Goal: Find specific fact

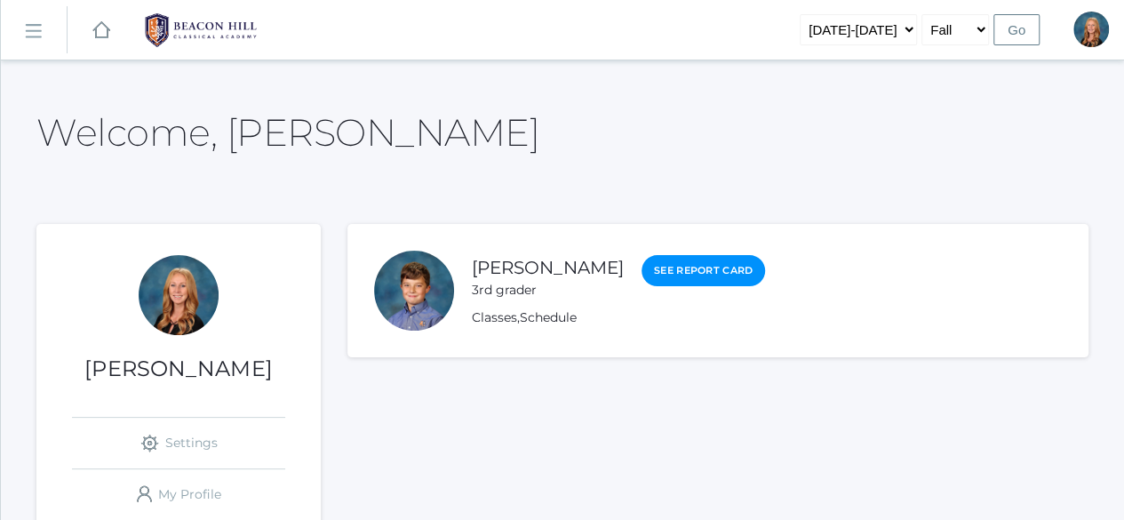
click at [588, 111] on div "Welcome, [PERSON_NAME]" at bounding box center [562, 122] width 1052 height 79
click at [37, 33] on rect at bounding box center [33, 31] width 28 height 28
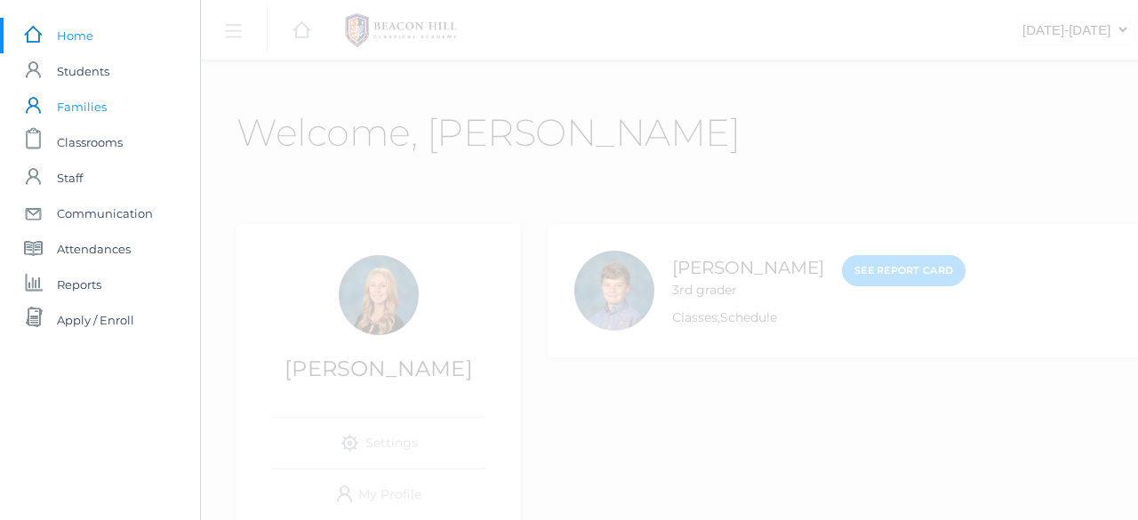
click at [80, 100] on span "Families" at bounding box center [82, 107] width 50 height 36
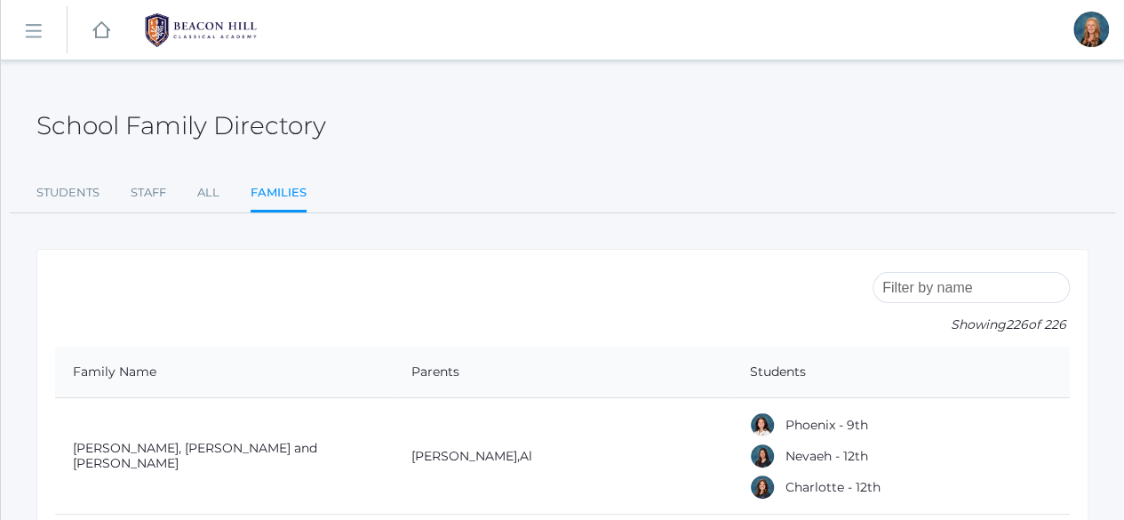
click at [933, 284] on input "search" at bounding box center [971, 287] width 197 height 31
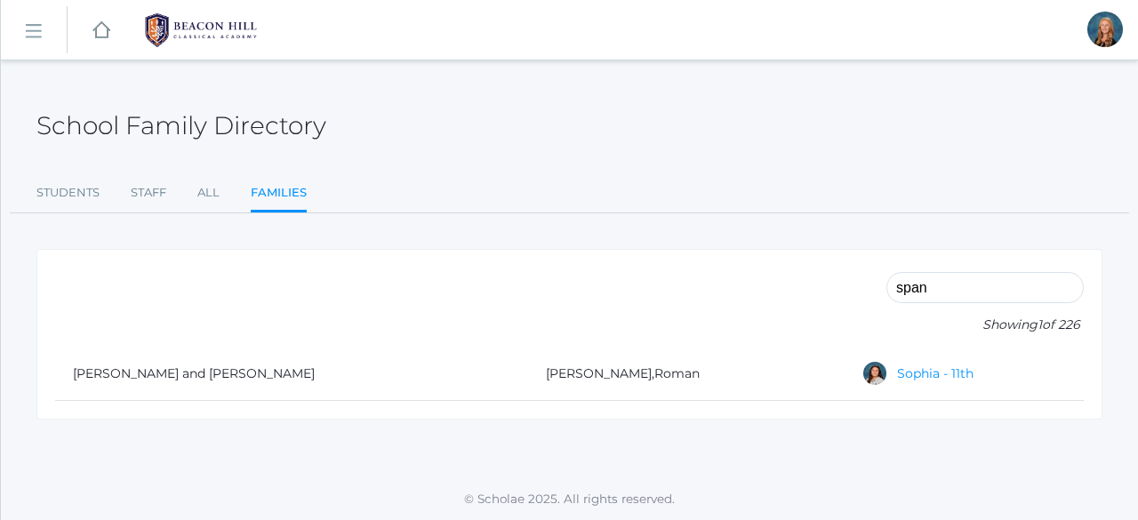
type input "span"
click at [897, 372] on link "Sophia - 11th" at bounding box center [935, 373] width 76 height 16
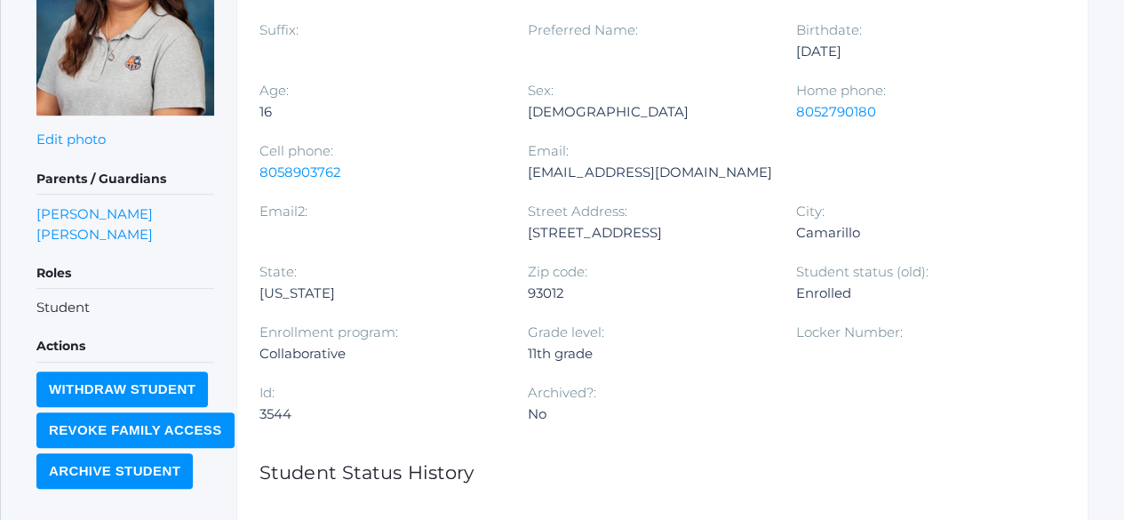
scroll to position [357, 0]
click at [123, 212] on link "[PERSON_NAME]" at bounding box center [94, 213] width 116 height 20
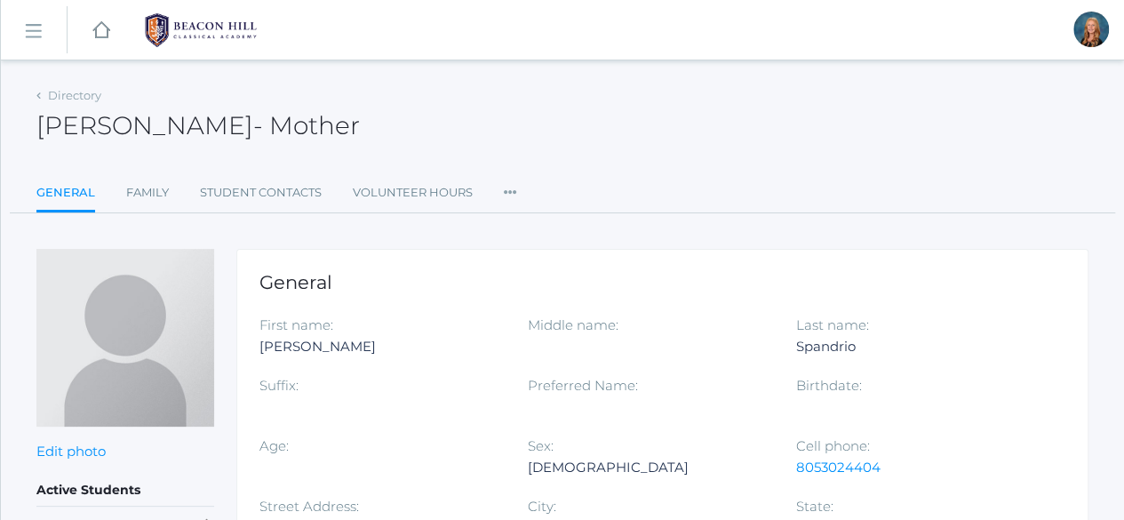
click at [34, 23] on rect at bounding box center [33, 31] width 28 height 28
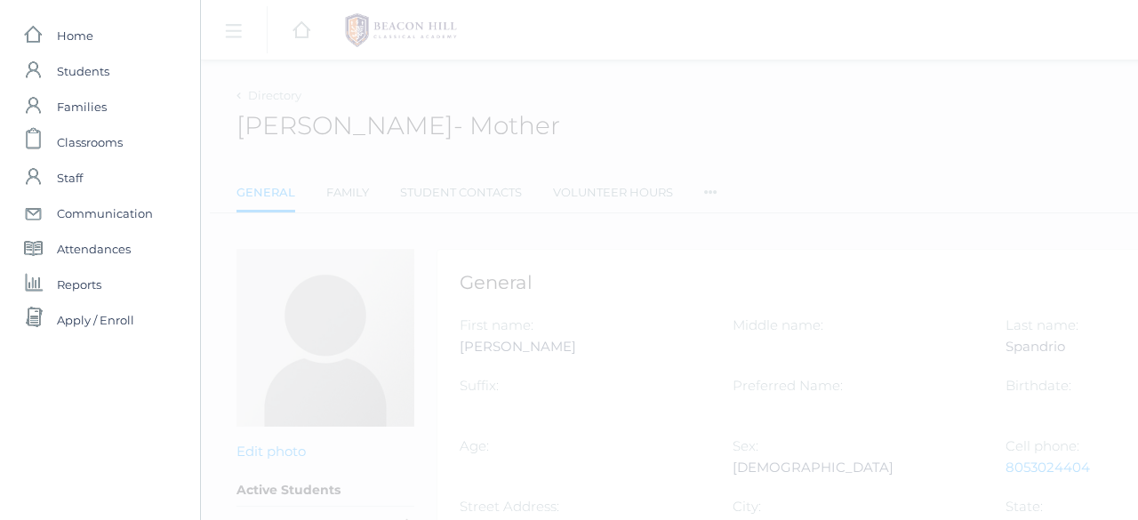
click at [535, 118] on div "icons/ui/navigation/hamburger Created with Sketch. icons/ui/navigation/home Cre…" at bounding box center [769, 370] width 1138 height 740
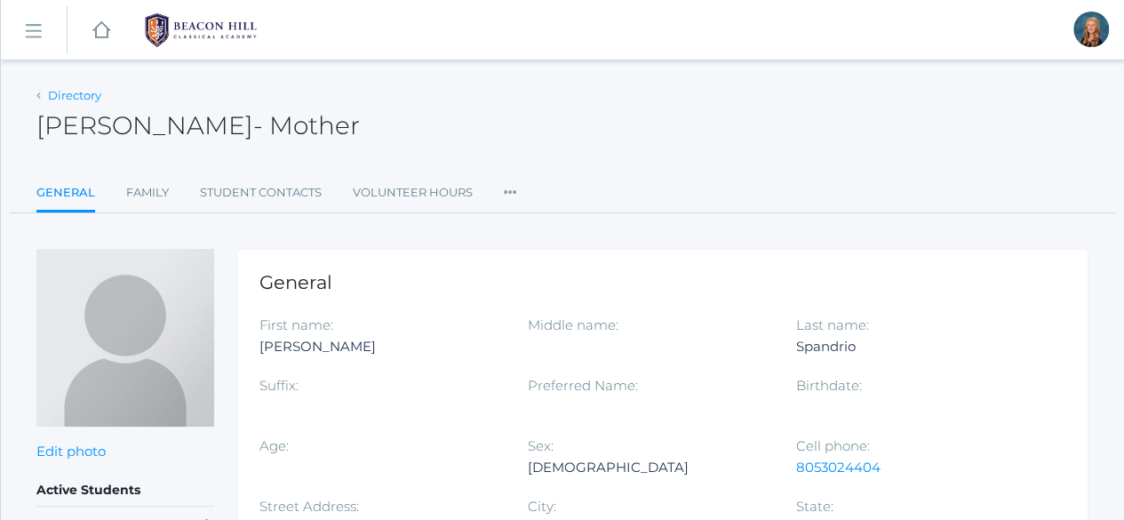
click at [84, 91] on link "Directory" at bounding box center [74, 95] width 53 height 14
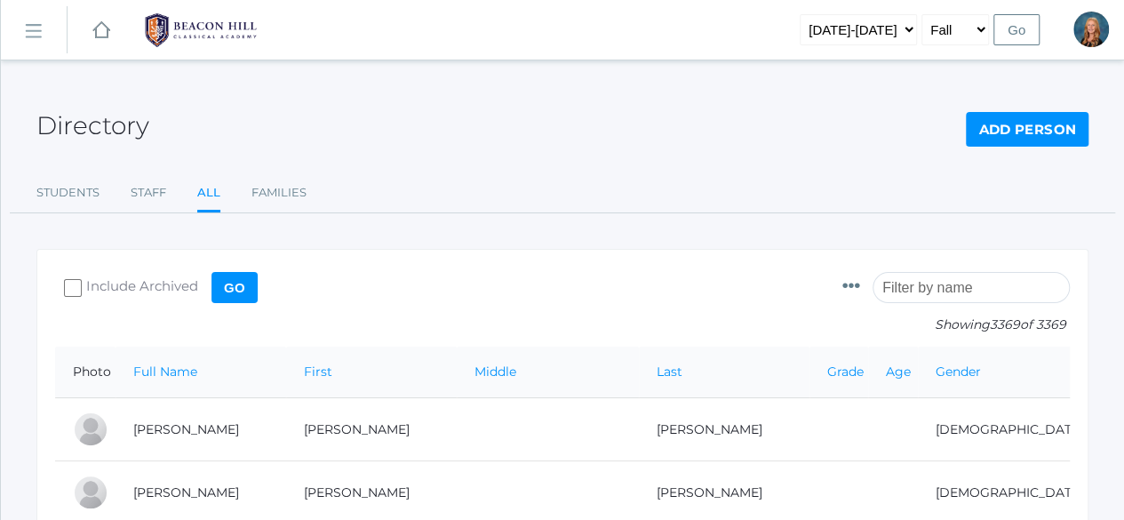
click at [946, 284] on input "search" at bounding box center [971, 287] width 197 height 31
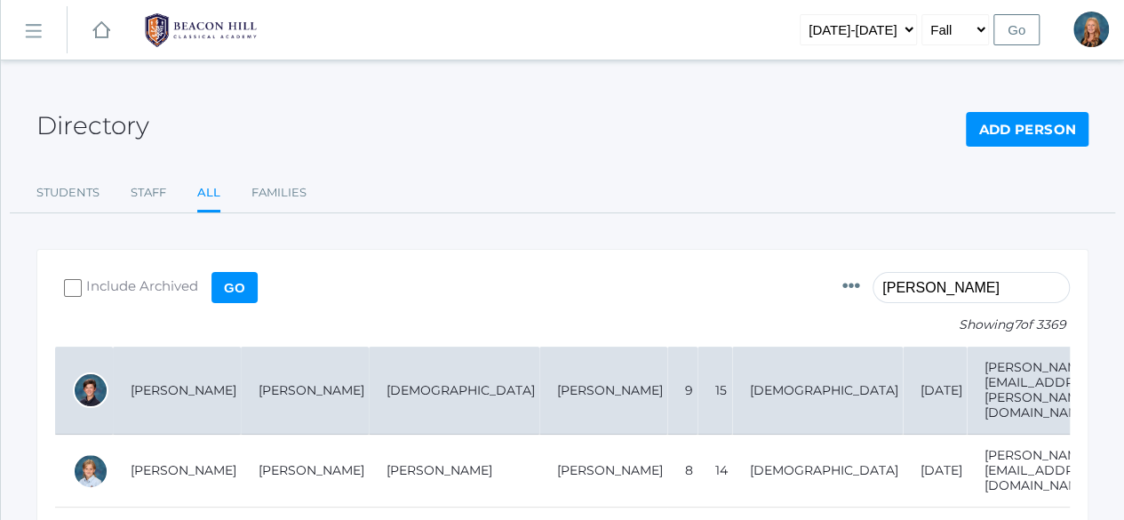
type input "[PERSON_NAME]"
click at [174, 374] on td "[PERSON_NAME]" at bounding box center [177, 391] width 128 height 88
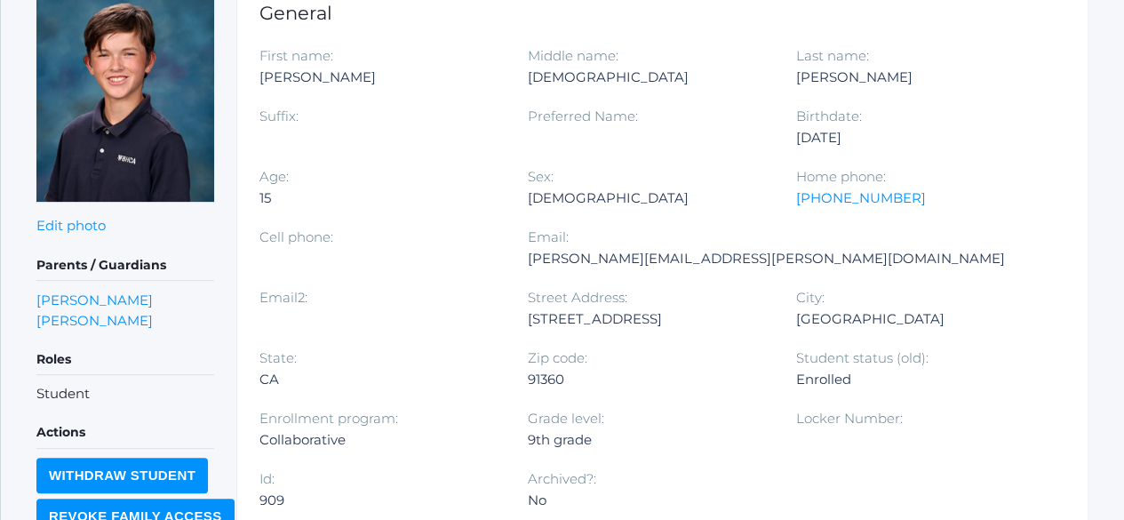
scroll to position [271, 0]
click at [111, 309] on link "Heather Wallock" at bounding box center [94, 319] width 116 height 20
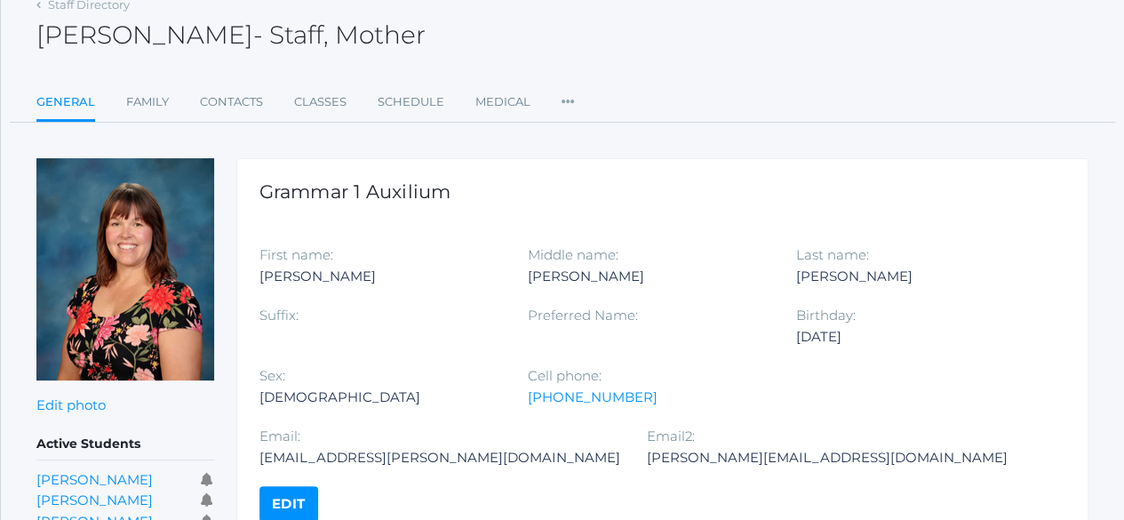
scroll to position [90, 0]
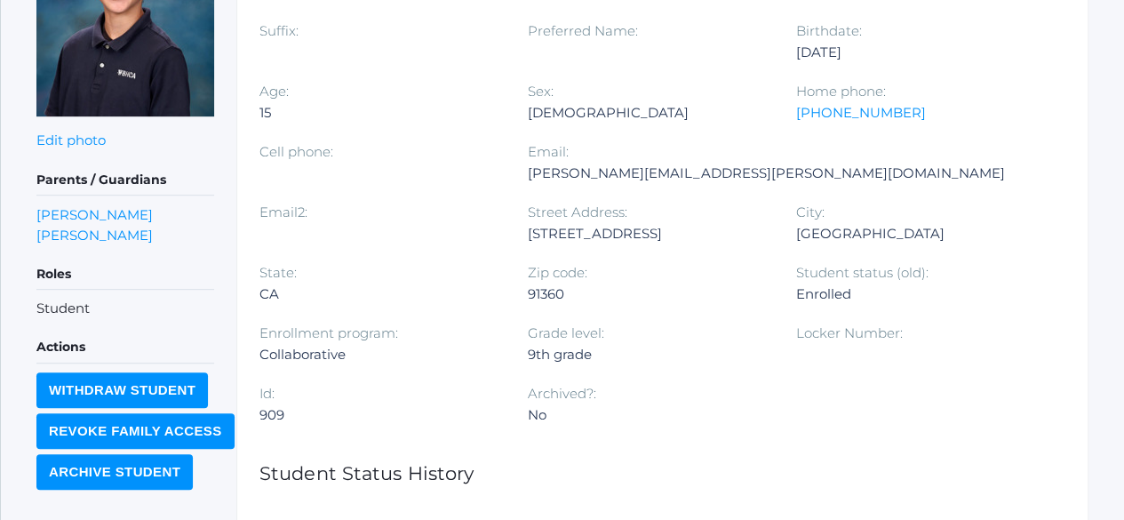
scroll to position [360, 0]
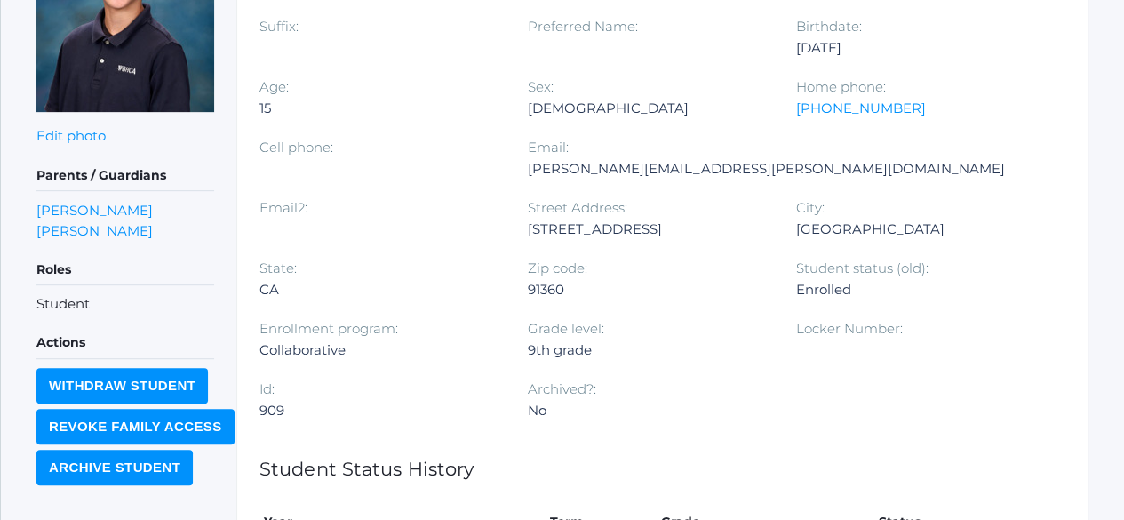
drag, startPoint x: 661, startPoint y: 228, endPoint x: 540, endPoint y: 231, distance: 120.9
drag, startPoint x: 540, startPoint y: 231, endPoint x: 498, endPoint y: 231, distance: 42.7
click at [498, 231] on div at bounding box center [381, 229] width 242 height 21
drag, startPoint x: 656, startPoint y: 228, endPoint x: 516, endPoint y: 226, distance: 139.6
drag, startPoint x: 516, startPoint y: 226, endPoint x: 437, endPoint y: 207, distance: 81.3
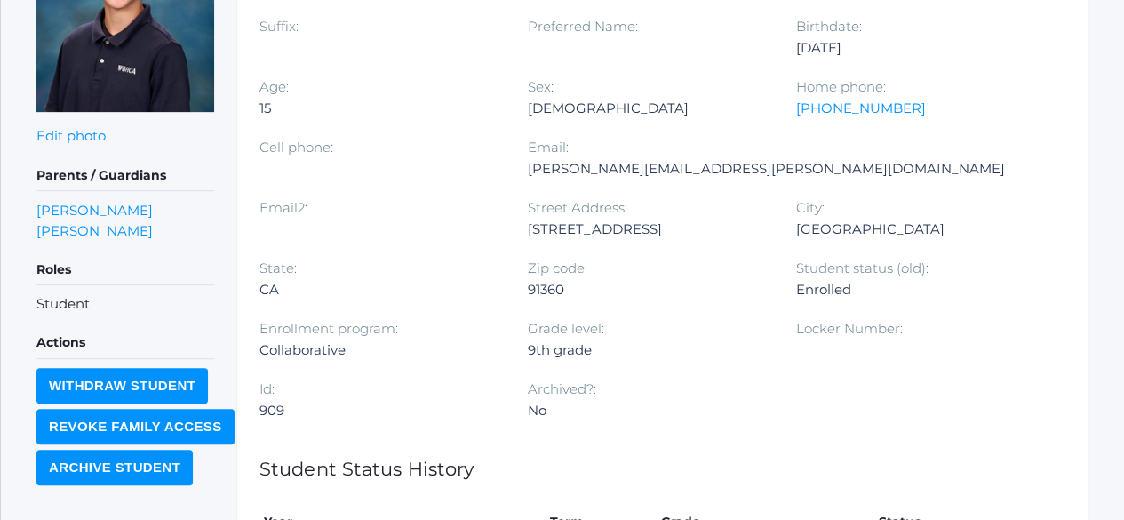
click at [437, 207] on div "Email2:" at bounding box center [394, 227] width 268 height 60
drag, startPoint x: 526, startPoint y: 228, endPoint x: 659, endPoint y: 228, distance: 133.3
click at [659, 228] on div "First name: Noah Middle name: Christian Last name: Wallock Suffix: Preferred Na…" at bounding box center [663, 197] width 806 height 483
click at [389, 164] on div "Cell phone:" at bounding box center [394, 156] width 268 height 39
drag, startPoint x: 531, startPoint y: 228, endPoint x: 668, endPoint y: 235, distance: 137.9
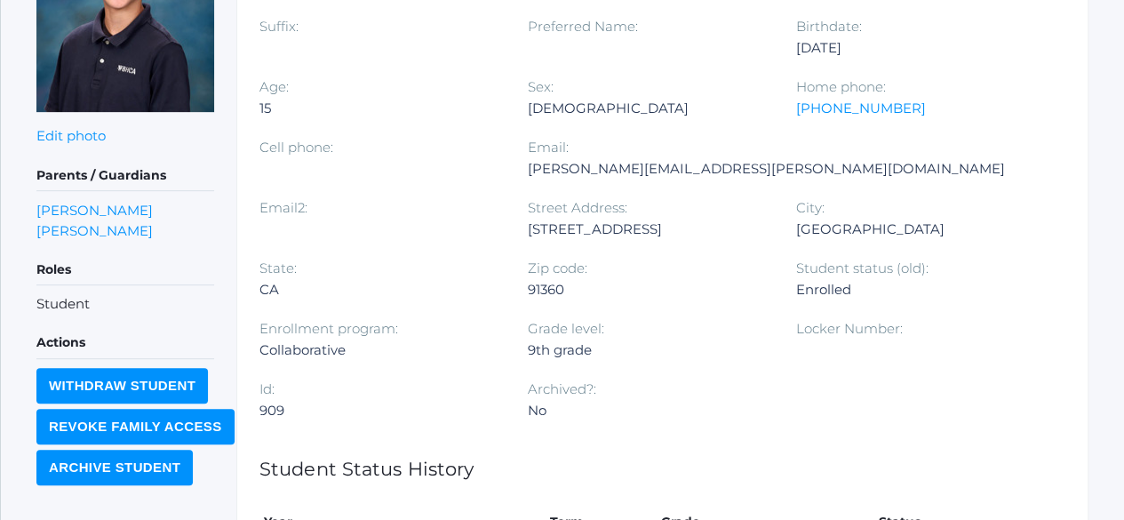
click at [668, 235] on div "755 Spalding Street" at bounding box center [649, 229] width 242 height 21
copy div "755 Spalding Street"
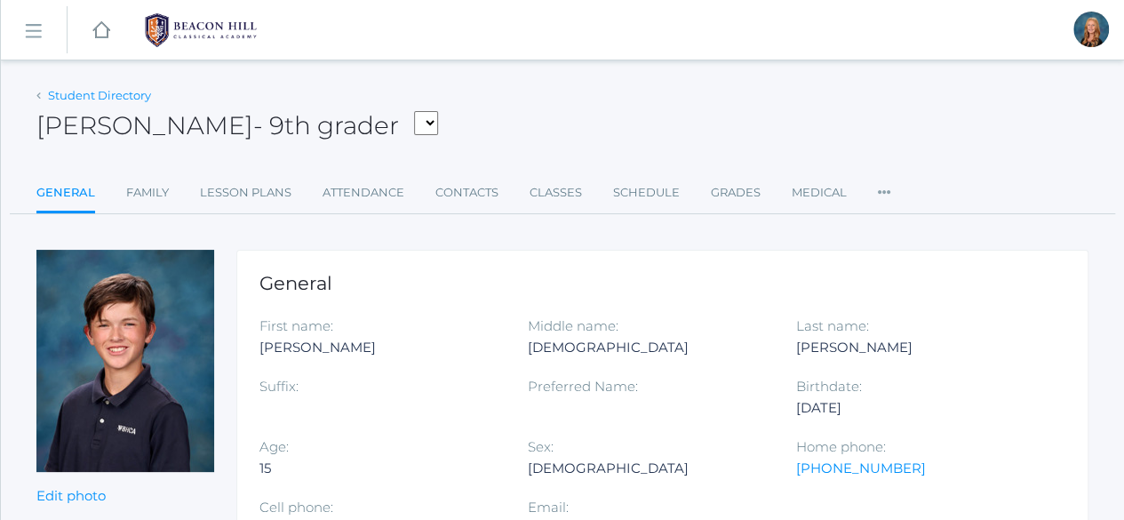
click at [62, 91] on link "Student Directory" at bounding box center [99, 95] width 103 height 14
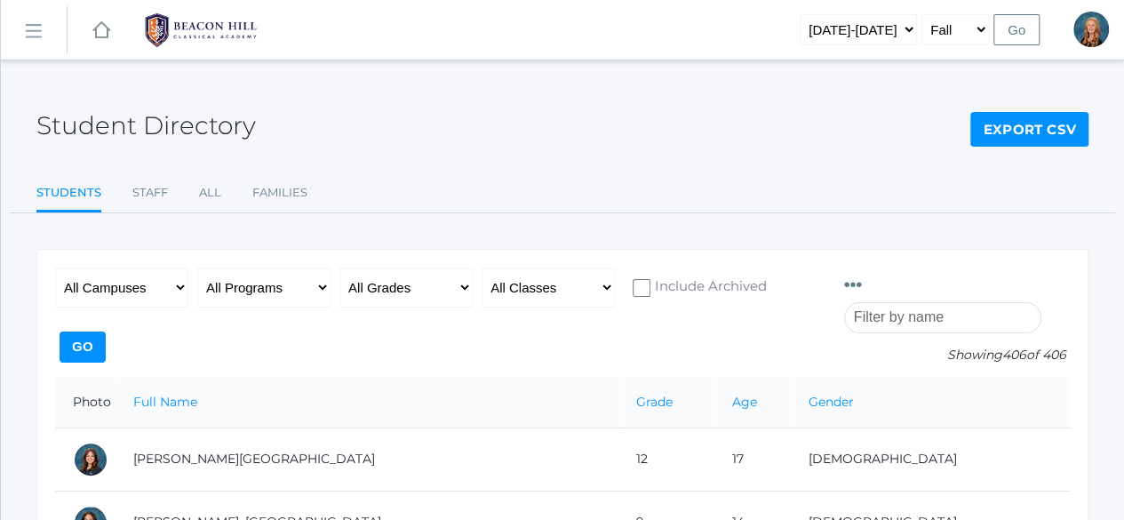
click at [935, 302] on input "search" at bounding box center [942, 317] width 197 height 31
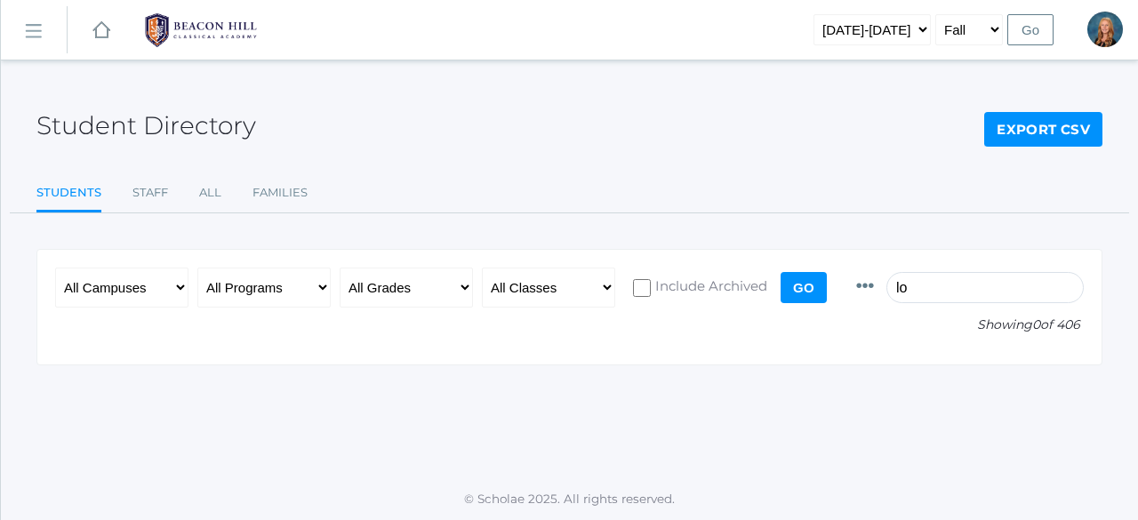
type input "l"
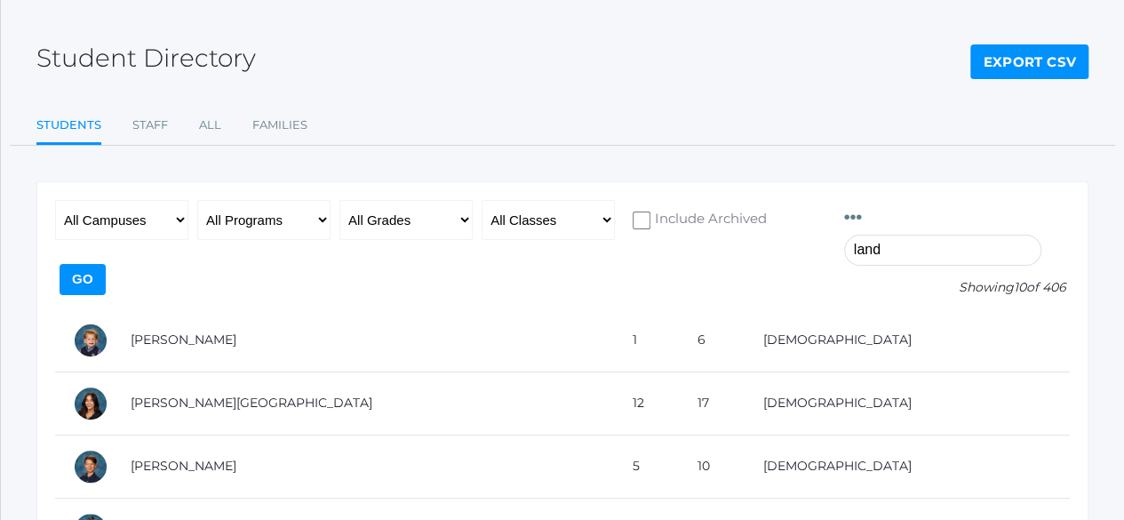
scroll to position [47, 0]
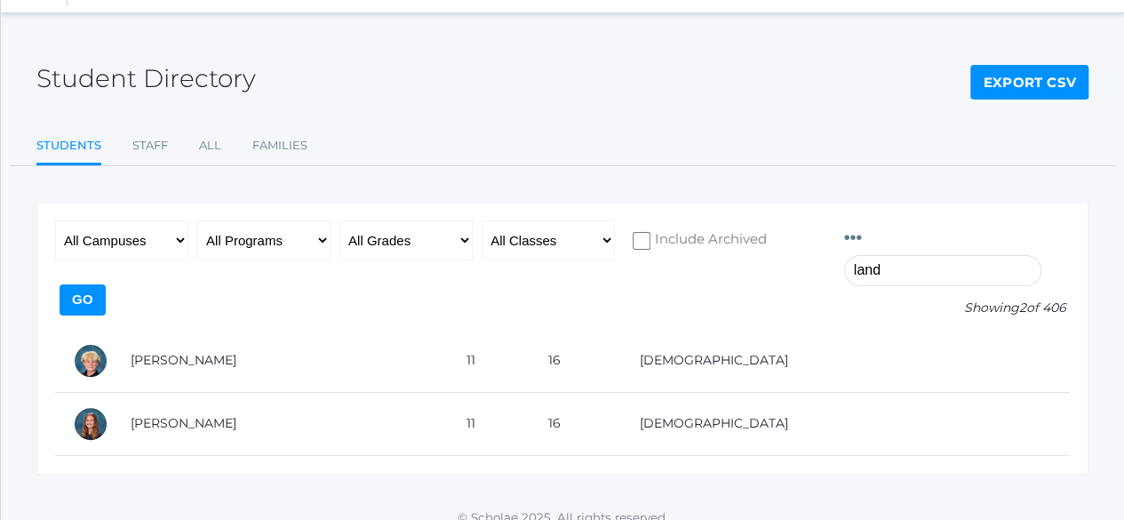
type input "land"
